Goal: Contribute content

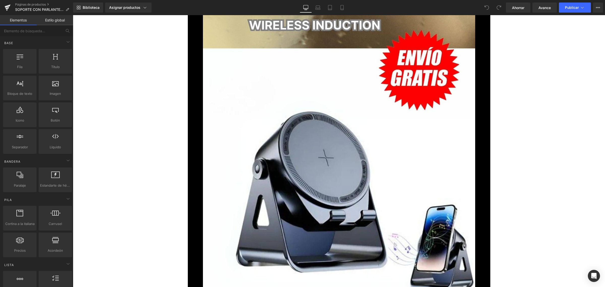
scroll to position [3276, 0]
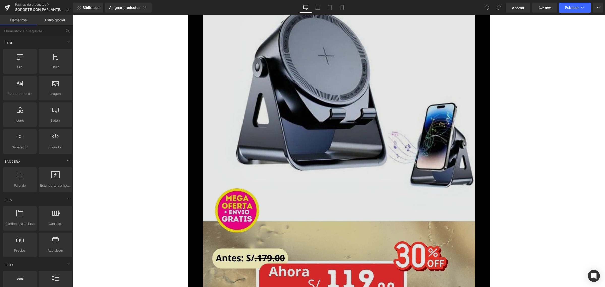
click at [425, 142] on img at bounding box center [339, 94] width 272 height 484
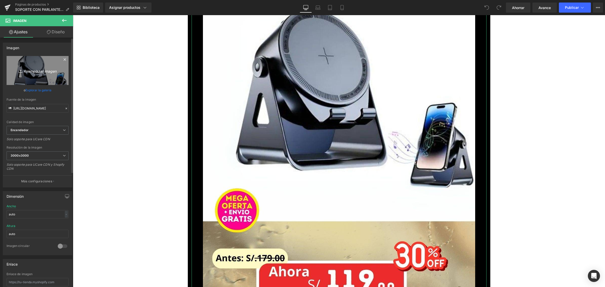
click at [40, 71] on font "Reemplazar imagen" at bounding box center [40, 71] width 33 height 4
type input "C:\fakepath\_landing-soporte-con-parlante_optimized.jpg"
type input "[URL][DOMAIN_NAME]"
click at [521, 9] on font "Ahorrar" at bounding box center [518, 8] width 12 height 4
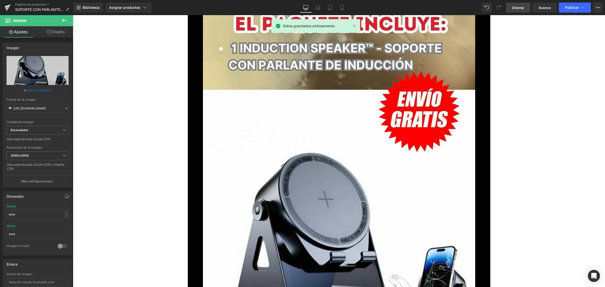
scroll to position [3119, 0]
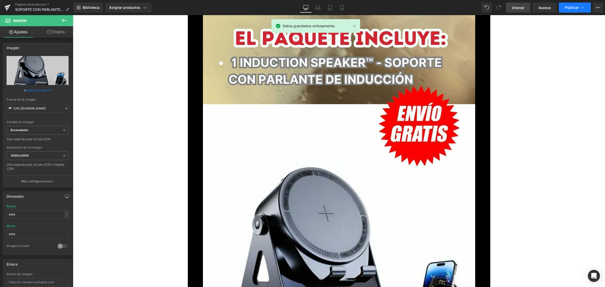
click at [570, 10] on button "Publicar" at bounding box center [575, 8] width 32 height 10
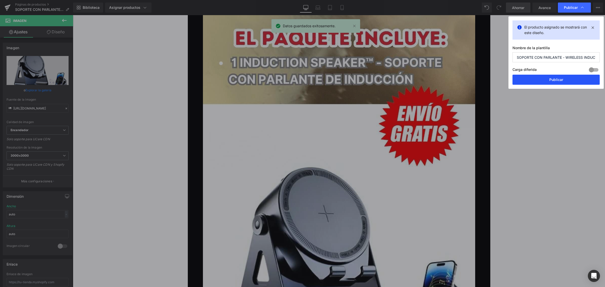
click at [560, 79] on font "Publicar" at bounding box center [556, 79] width 14 height 4
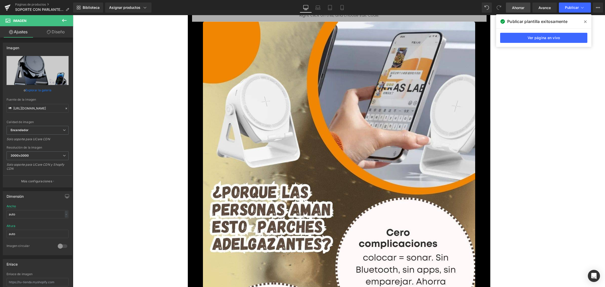
scroll to position [536, 0]
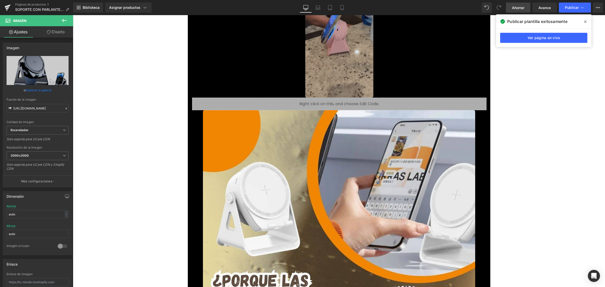
click at [351, 64] on img at bounding box center [339, 37] width 68 height 121
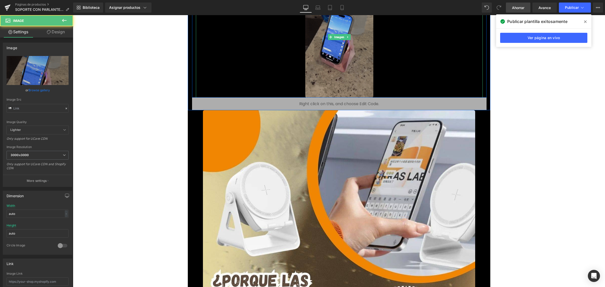
type input "[URL][DOMAIN_NAME]"
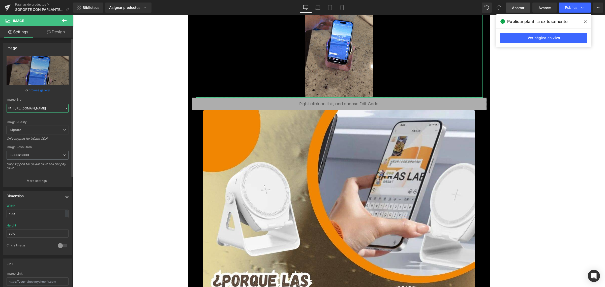
click at [39, 110] on input "[URL][DOMAIN_NAME]" at bounding box center [38, 108] width 62 height 9
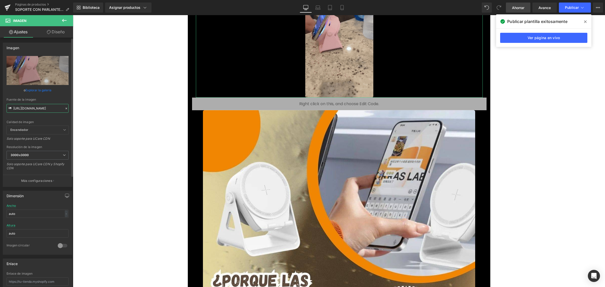
click at [39, 110] on input "[URL][DOMAIN_NAME]" at bounding box center [38, 108] width 62 height 9
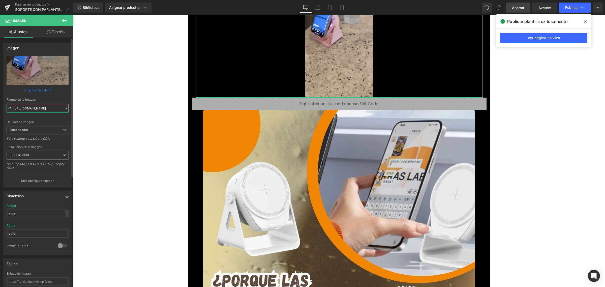
click at [39, 110] on input "[URL][DOMAIN_NAME]" at bounding box center [38, 108] width 62 height 9
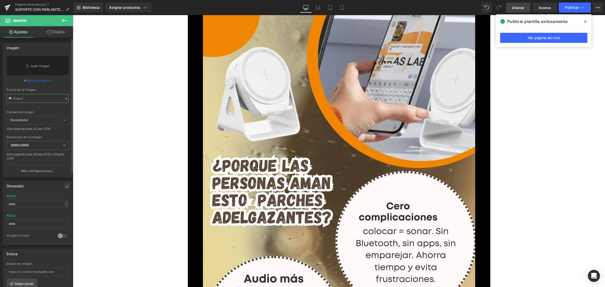
paste input "[URL][DOMAIN_NAME]"
type input "[URL][DOMAIN_NAME]"
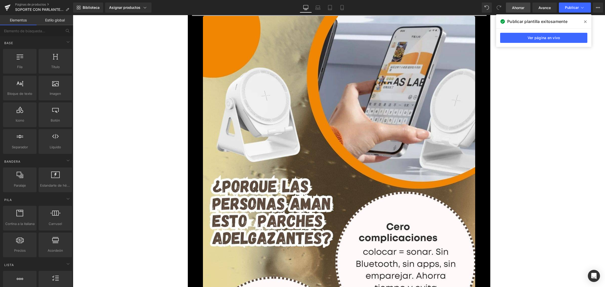
scroll to position [504, 0]
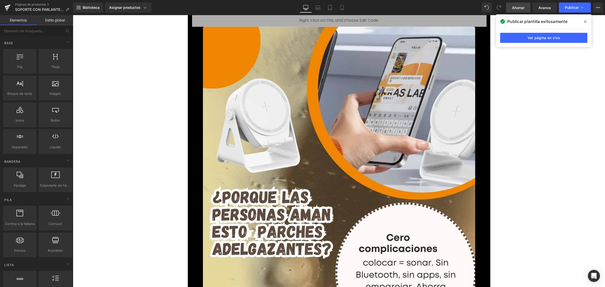
click at [524, 8] on link "Ahorrar" at bounding box center [518, 8] width 24 height 10
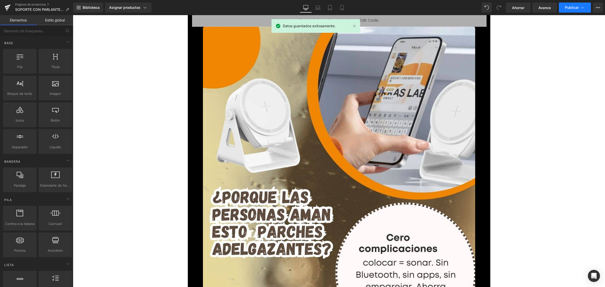
click at [570, 7] on font "Publicar" at bounding box center [572, 7] width 14 height 4
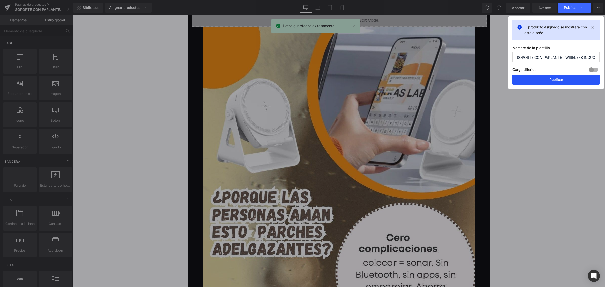
click at [541, 78] on button "Publicar" at bounding box center [555, 80] width 87 height 10
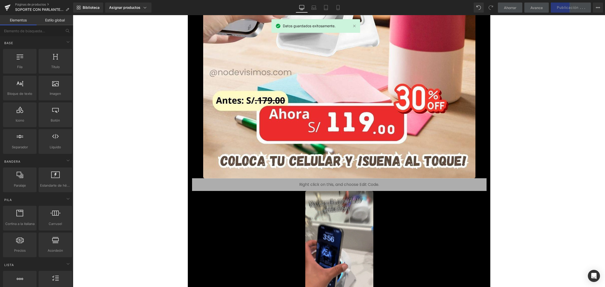
scroll to position [315, 0]
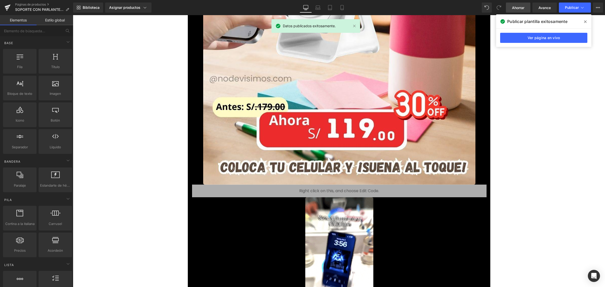
click at [521, 8] on font "Ahorrar" at bounding box center [518, 8] width 12 height 4
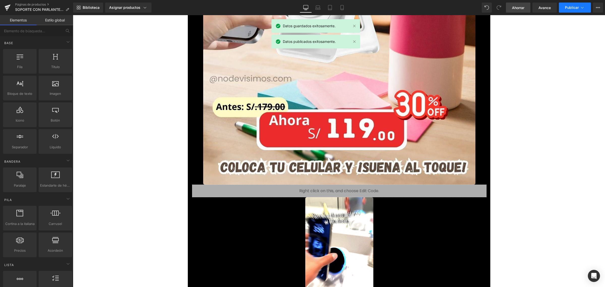
click at [571, 8] on font "Publicar" at bounding box center [572, 7] width 14 height 4
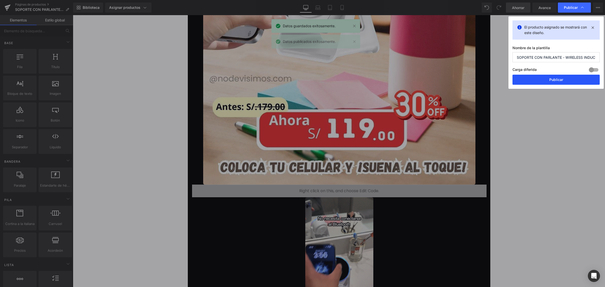
click at [556, 81] on font "Publicar" at bounding box center [556, 79] width 14 height 4
